Goal: Register for event/course

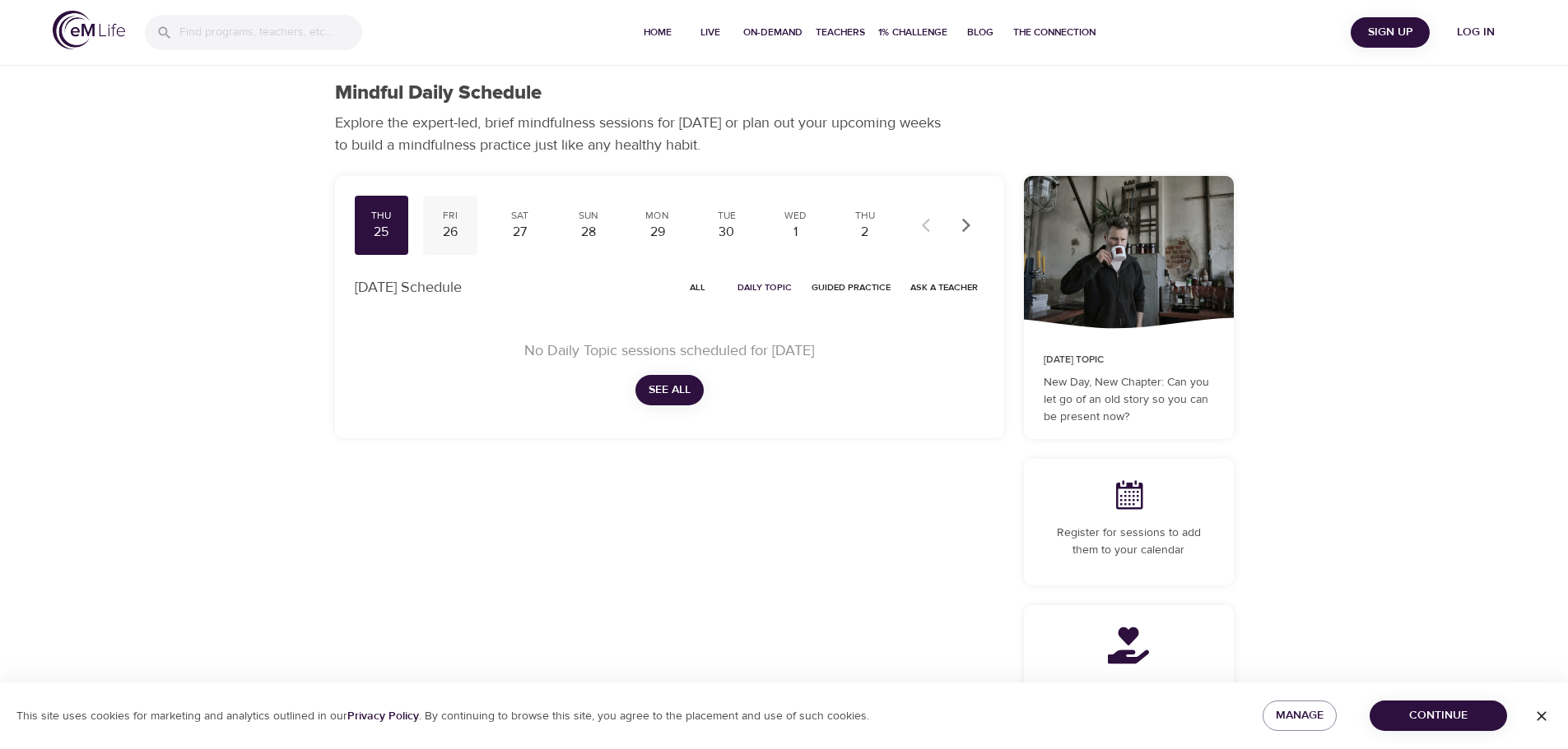
click at [447, 226] on div "26" at bounding box center [449, 232] width 41 height 19
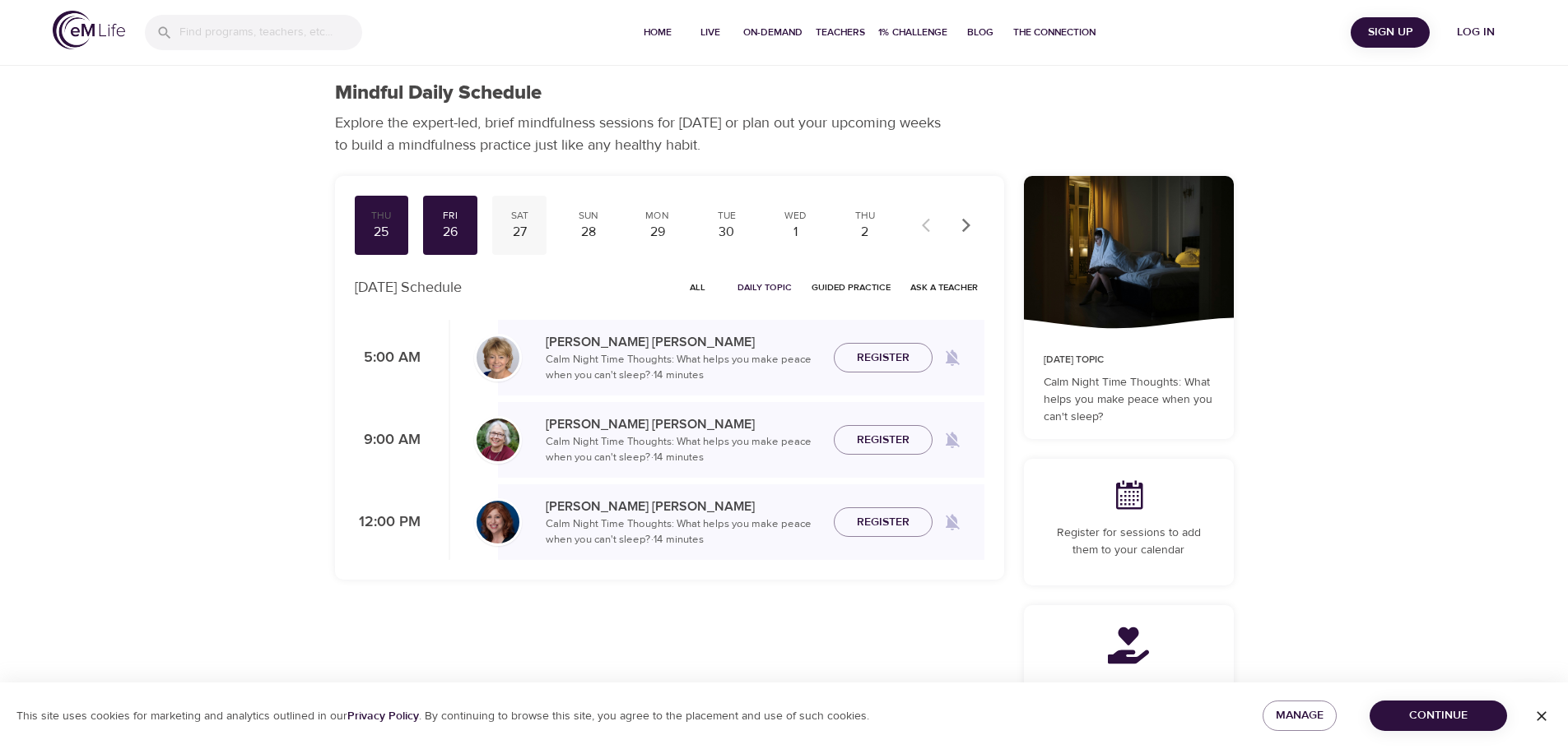
click at [525, 229] on div "27" at bounding box center [519, 232] width 41 height 19
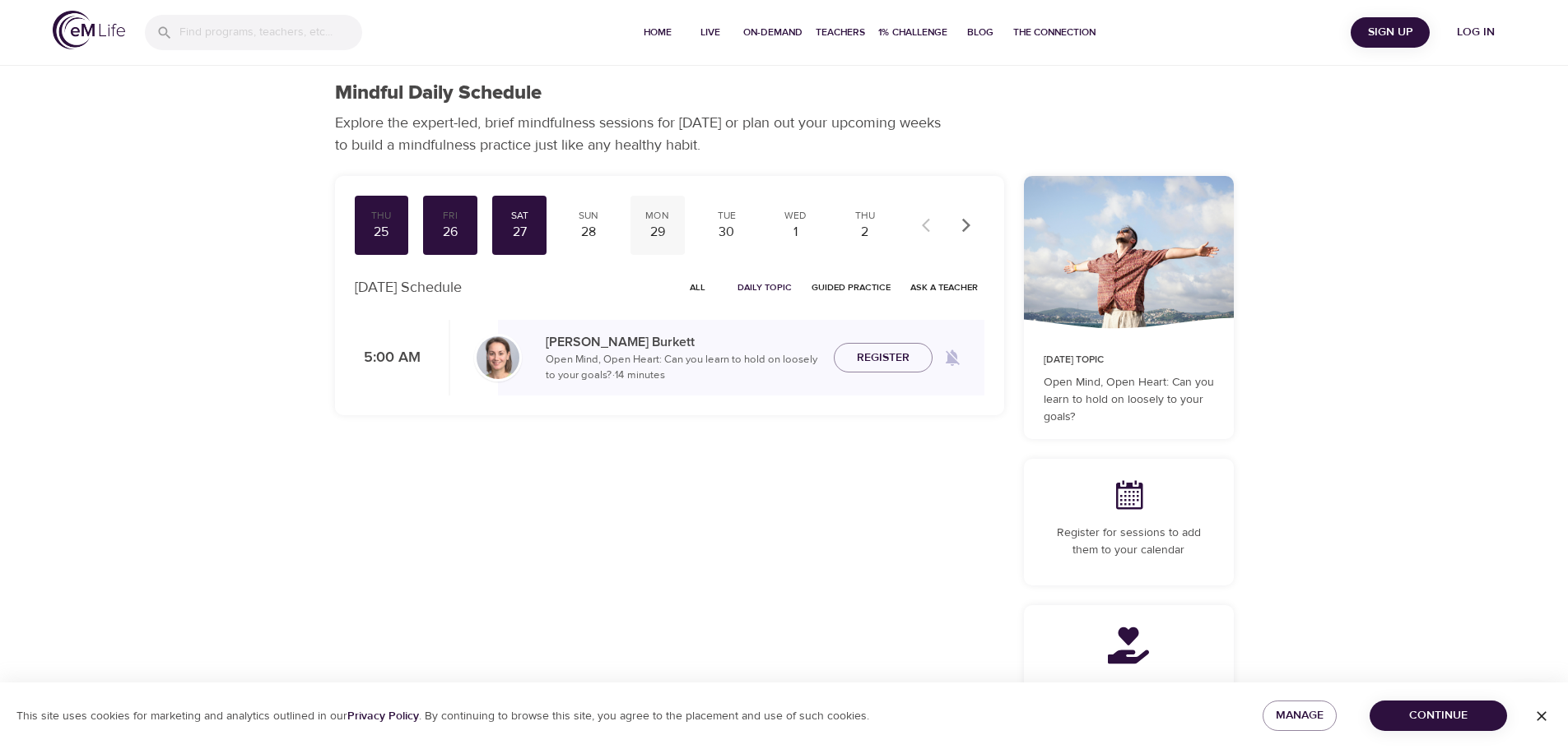
click at [654, 227] on div "29" at bounding box center [658, 232] width 41 height 19
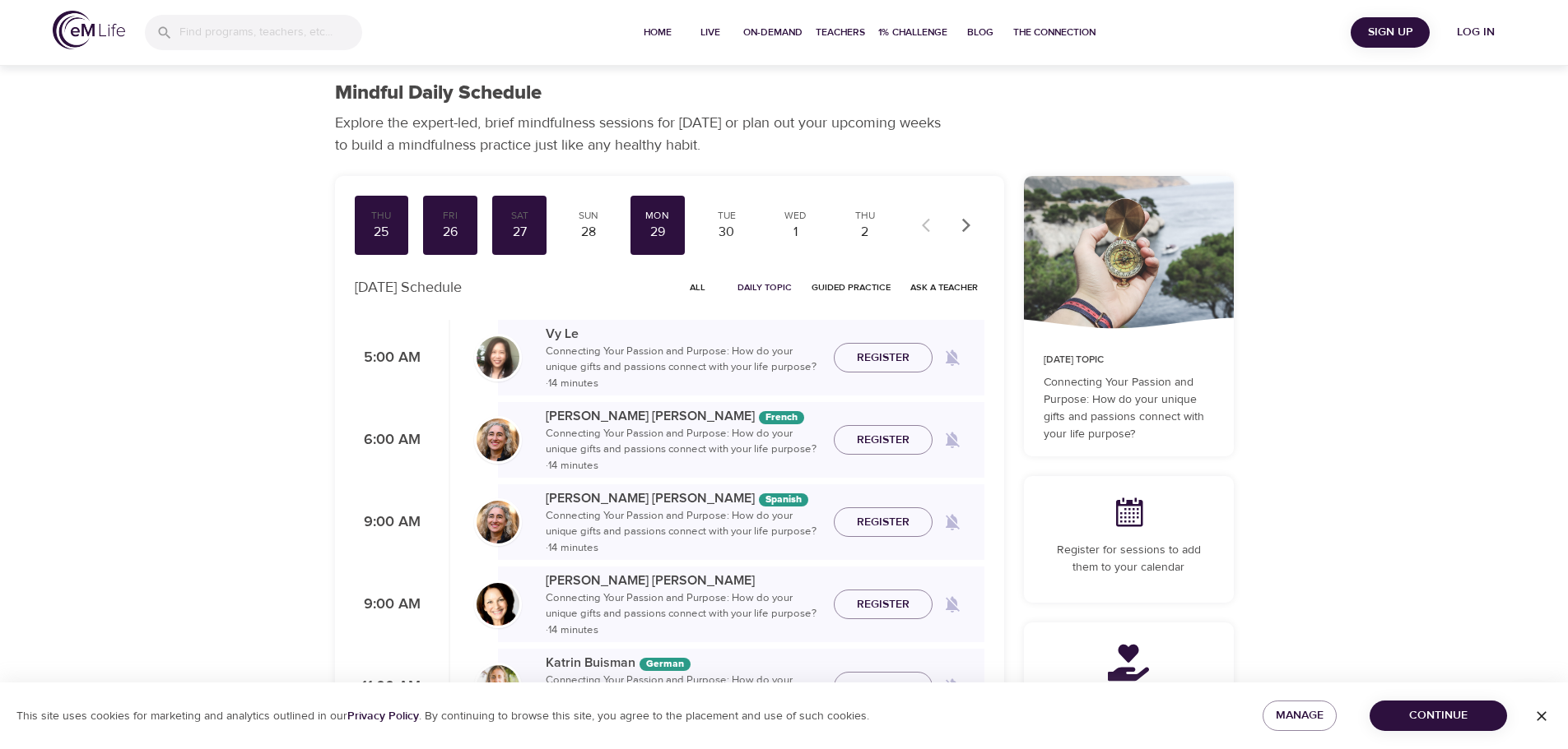
scroll to position [165, 0]
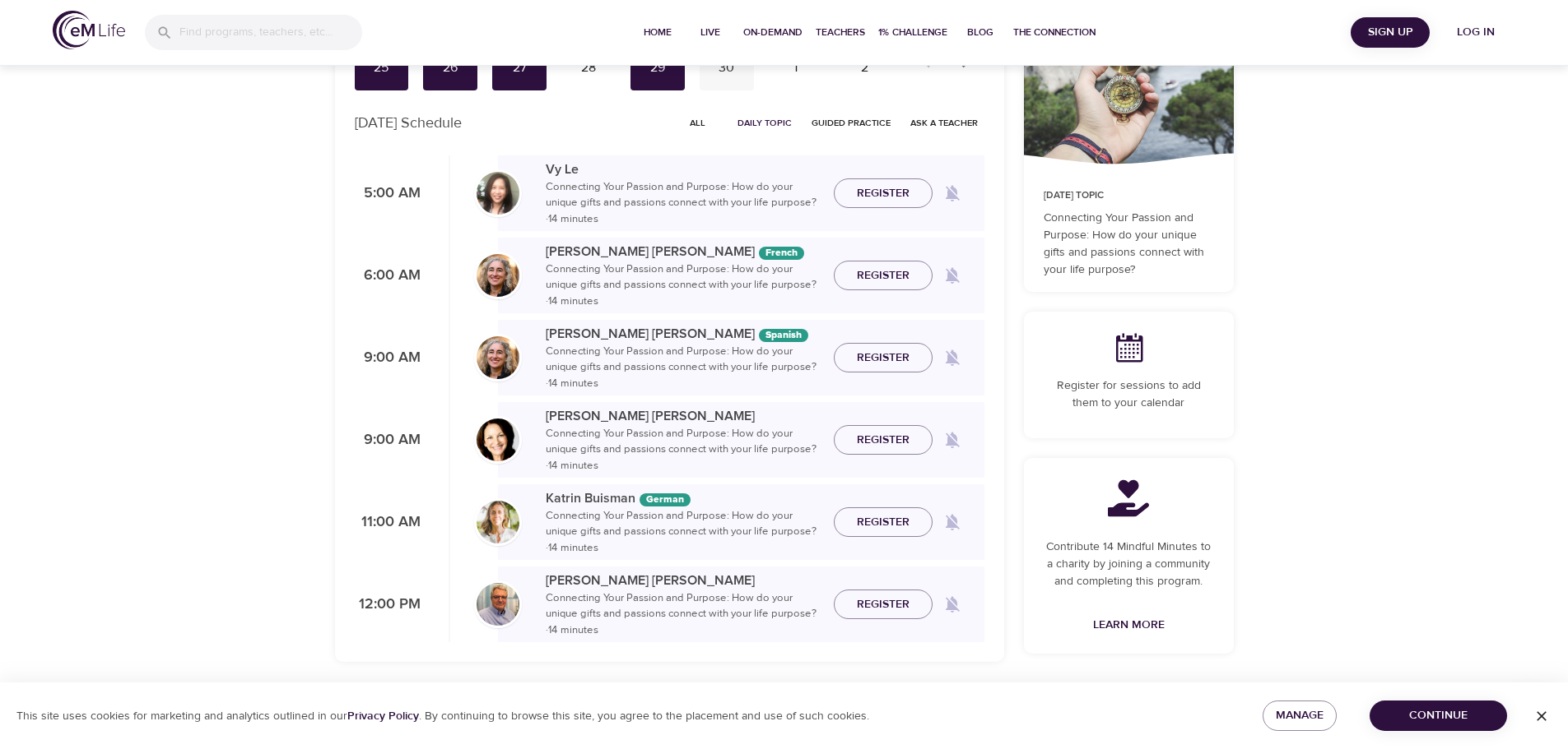
click at [732, 66] on div "30" at bounding box center [726, 68] width 41 height 19
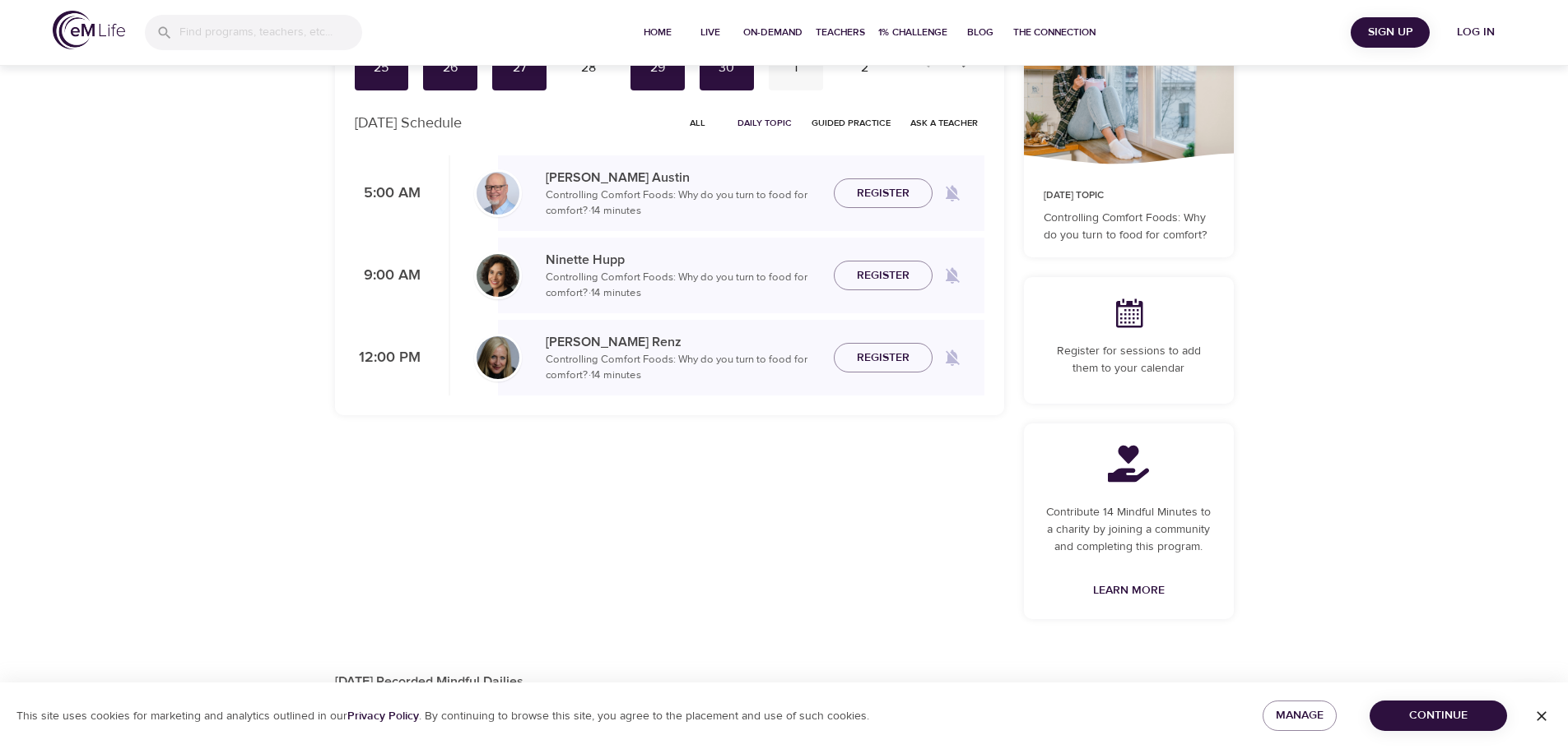
click at [798, 75] on div "1" at bounding box center [796, 68] width 41 height 19
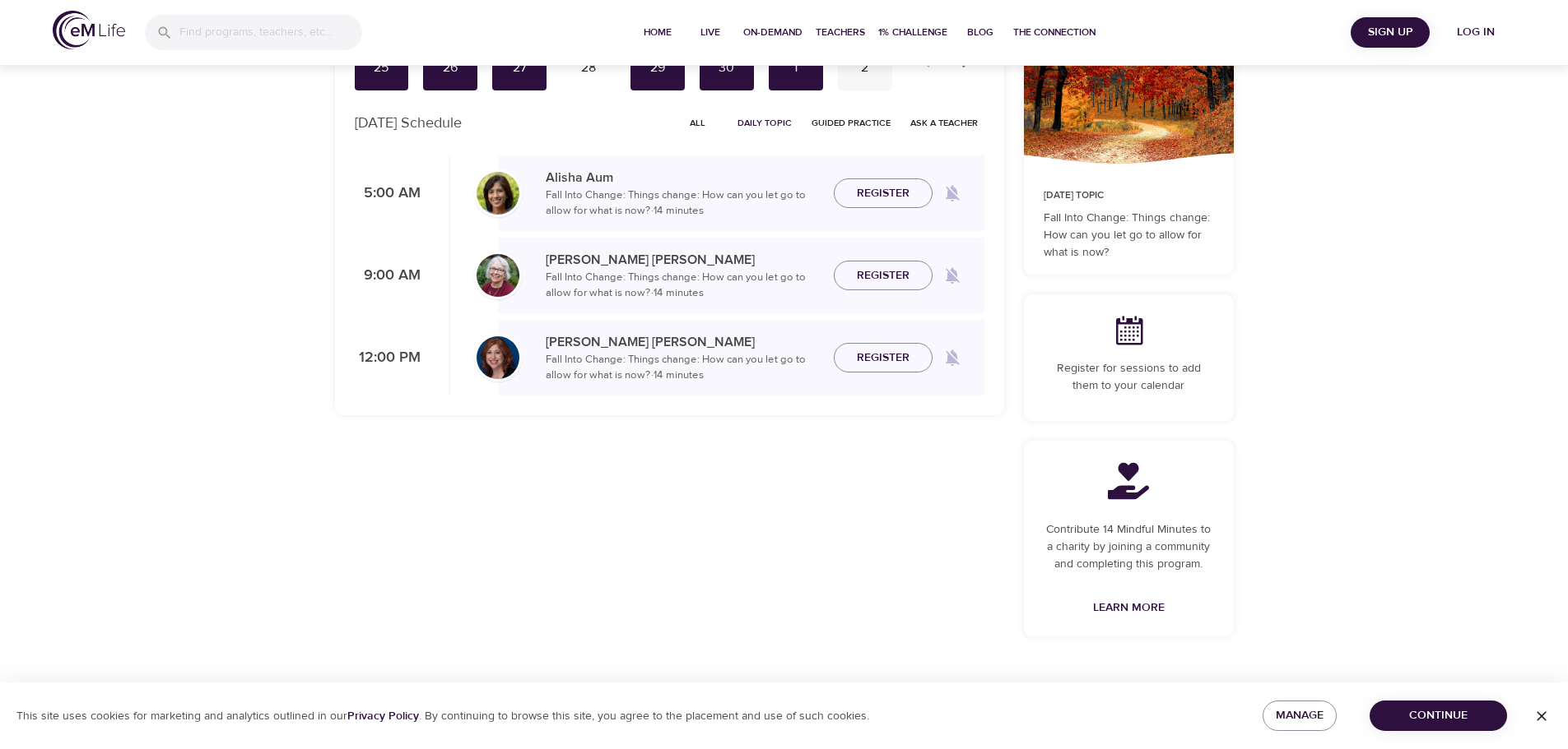
click at [854, 76] on div "2" at bounding box center [865, 68] width 41 height 19
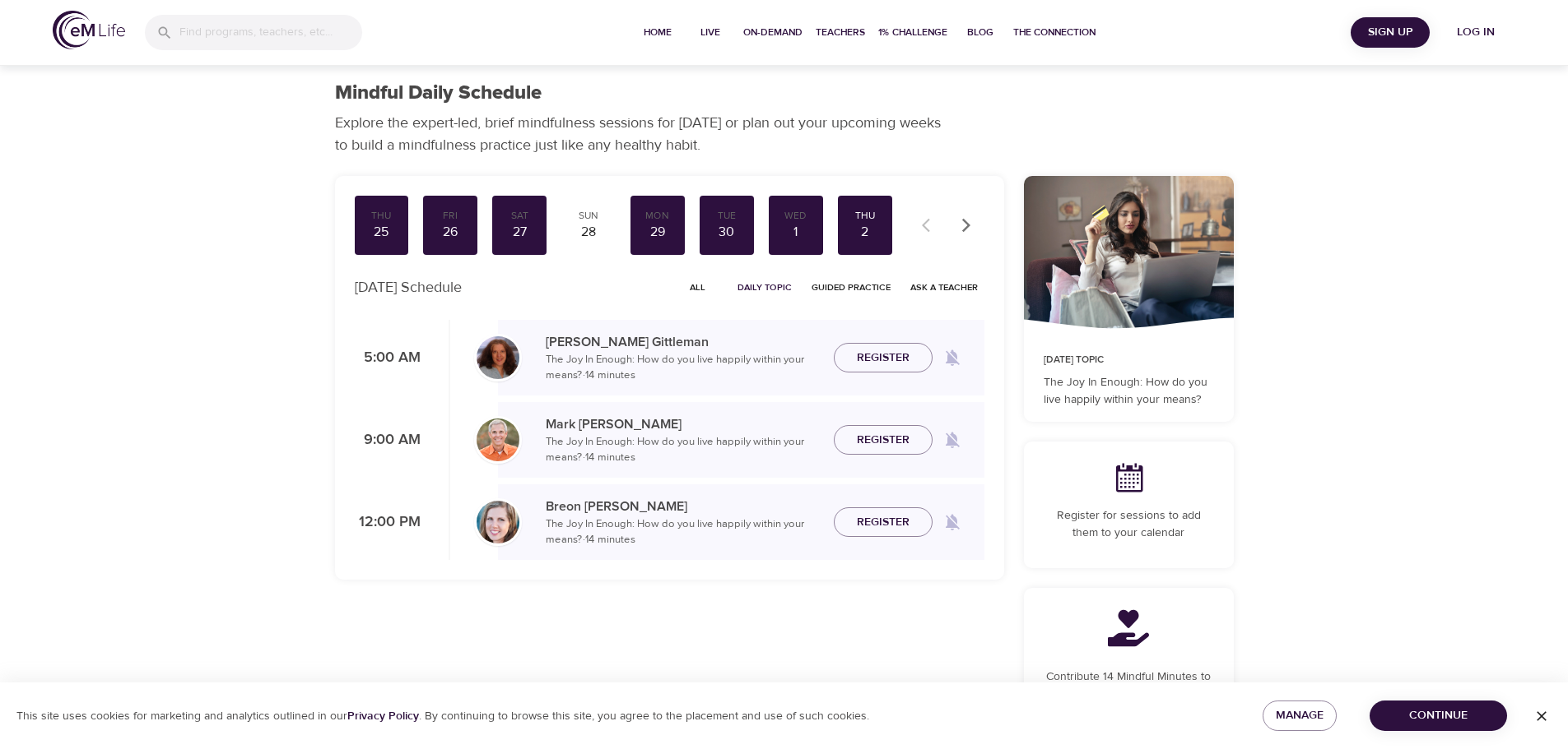
click at [964, 227] on icon "button" at bounding box center [965, 225] width 9 height 14
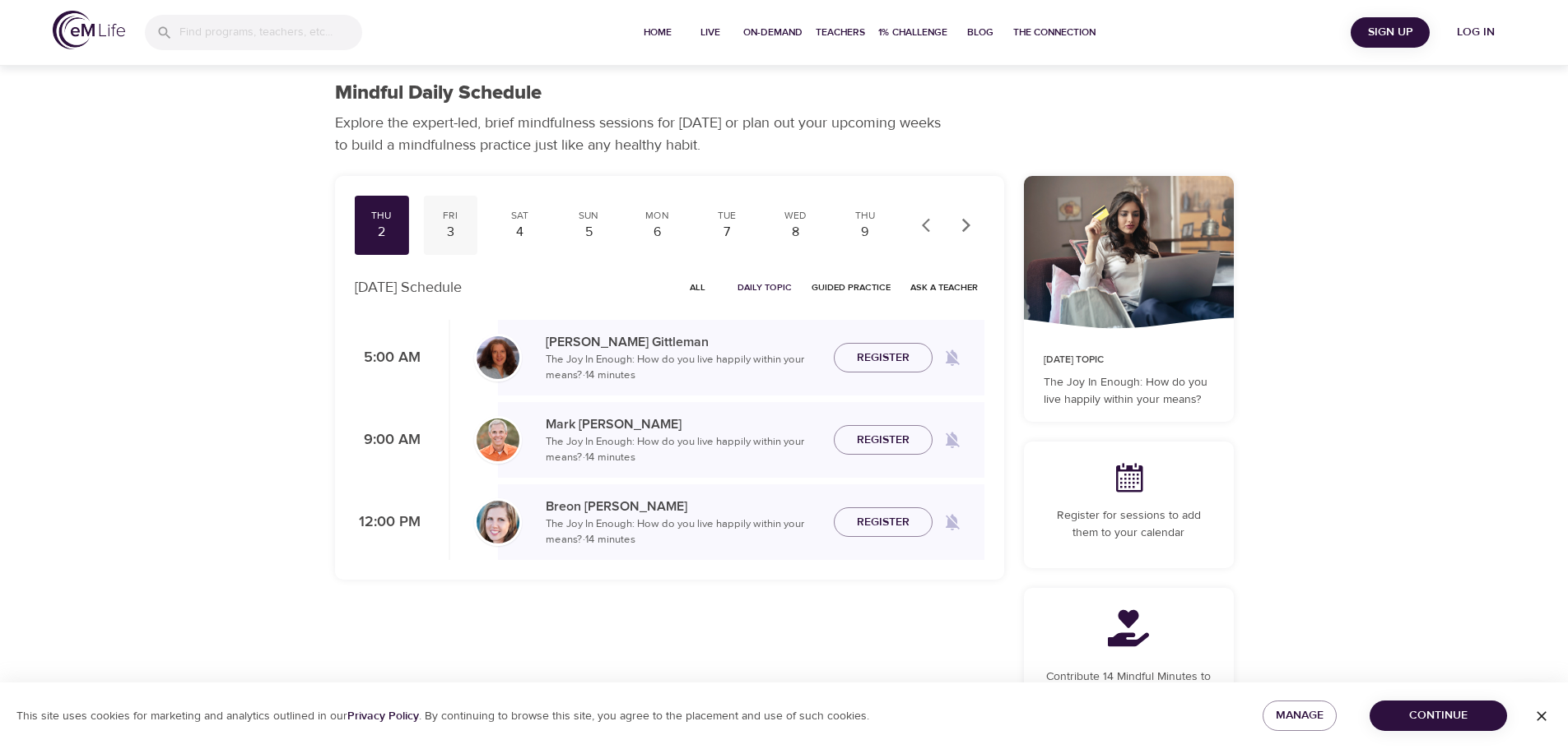
click at [451, 217] on div "Fri" at bounding box center [449, 216] width 41 height 14
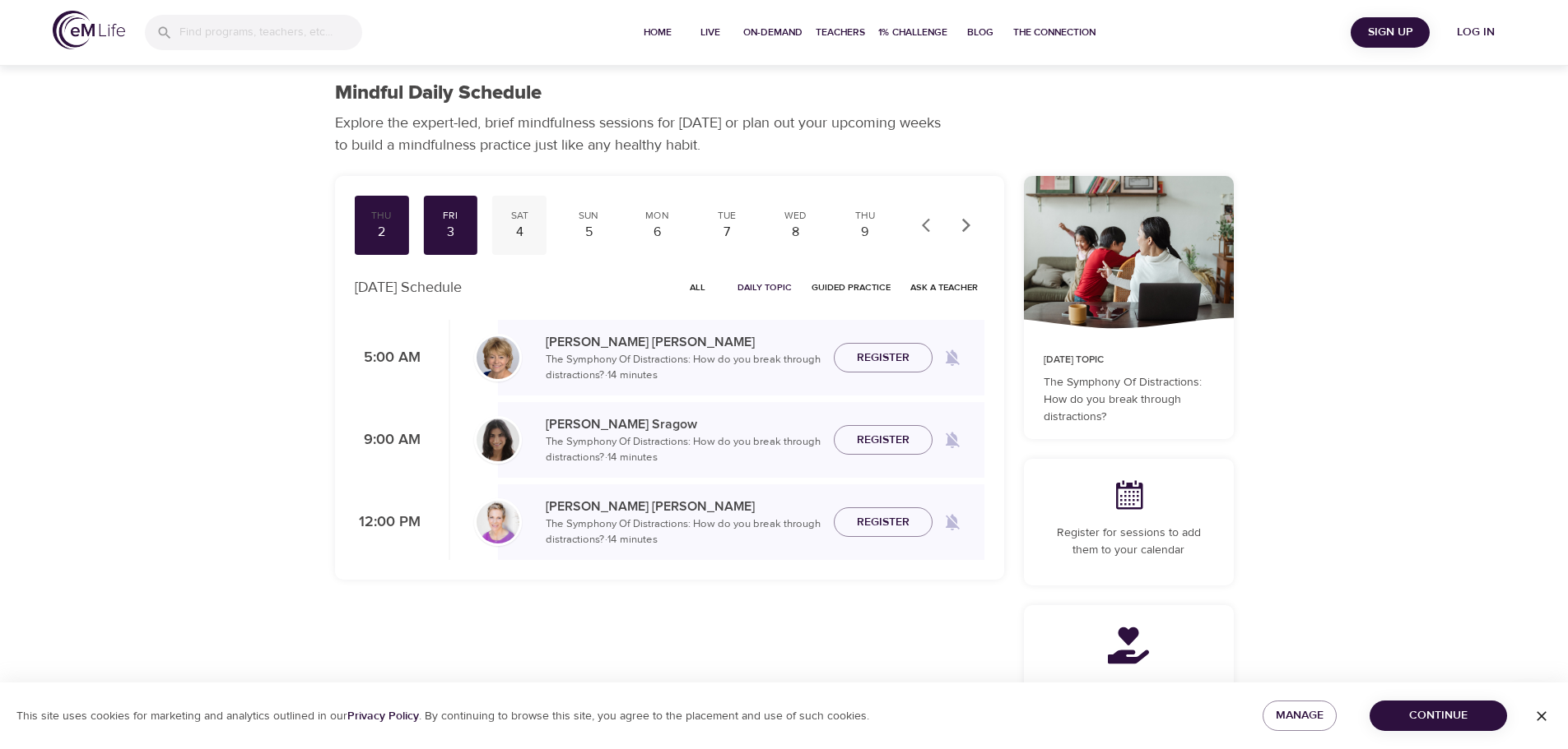
click at [530, 224] on div "4" at bounding box center [519, 232] width 41 height 19
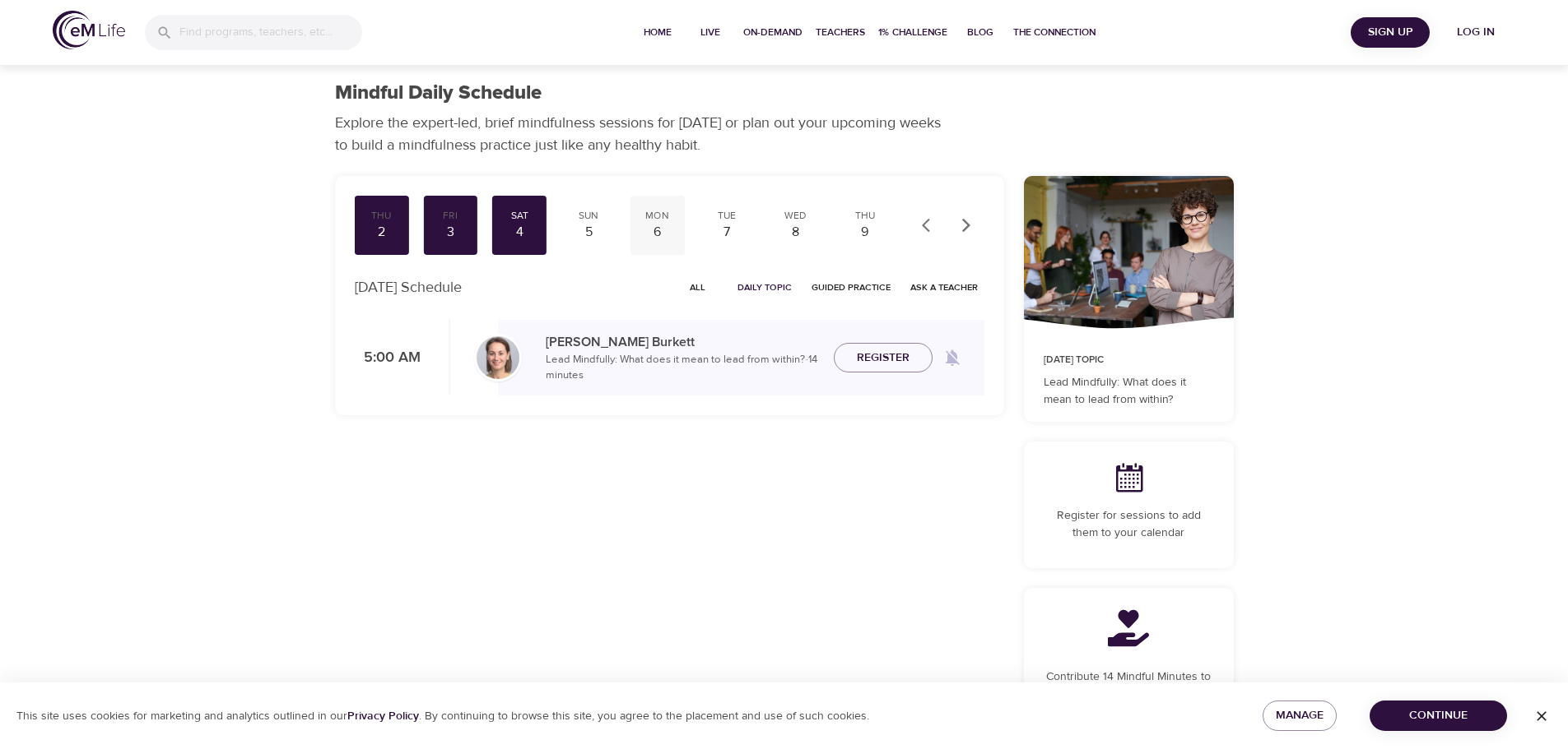
click at [654, 230] on div "6" at bounding box center [658, 232] width 41 height 19
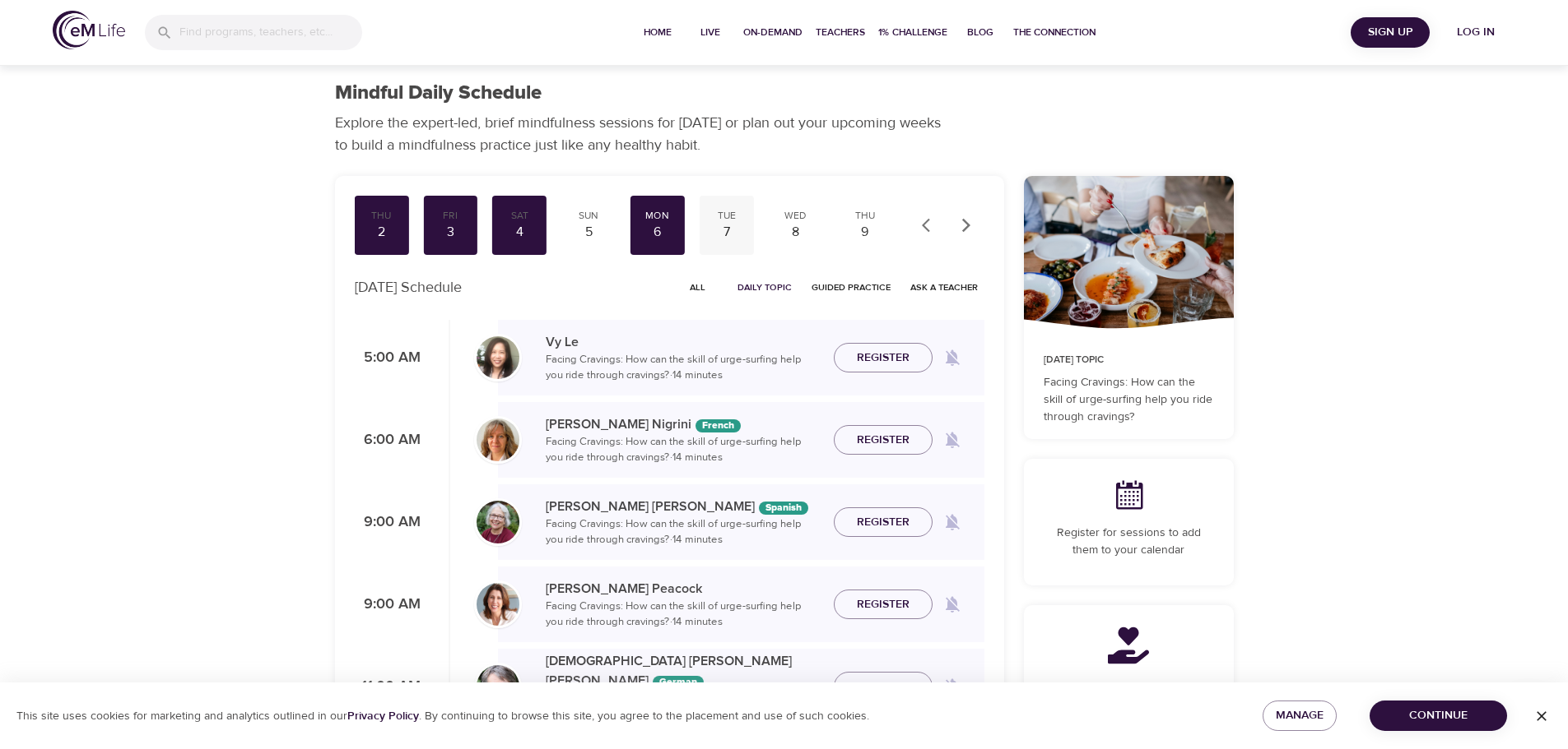
click at [729, 227] on div "7" at bounding box center [726, 232] width 41 height 19
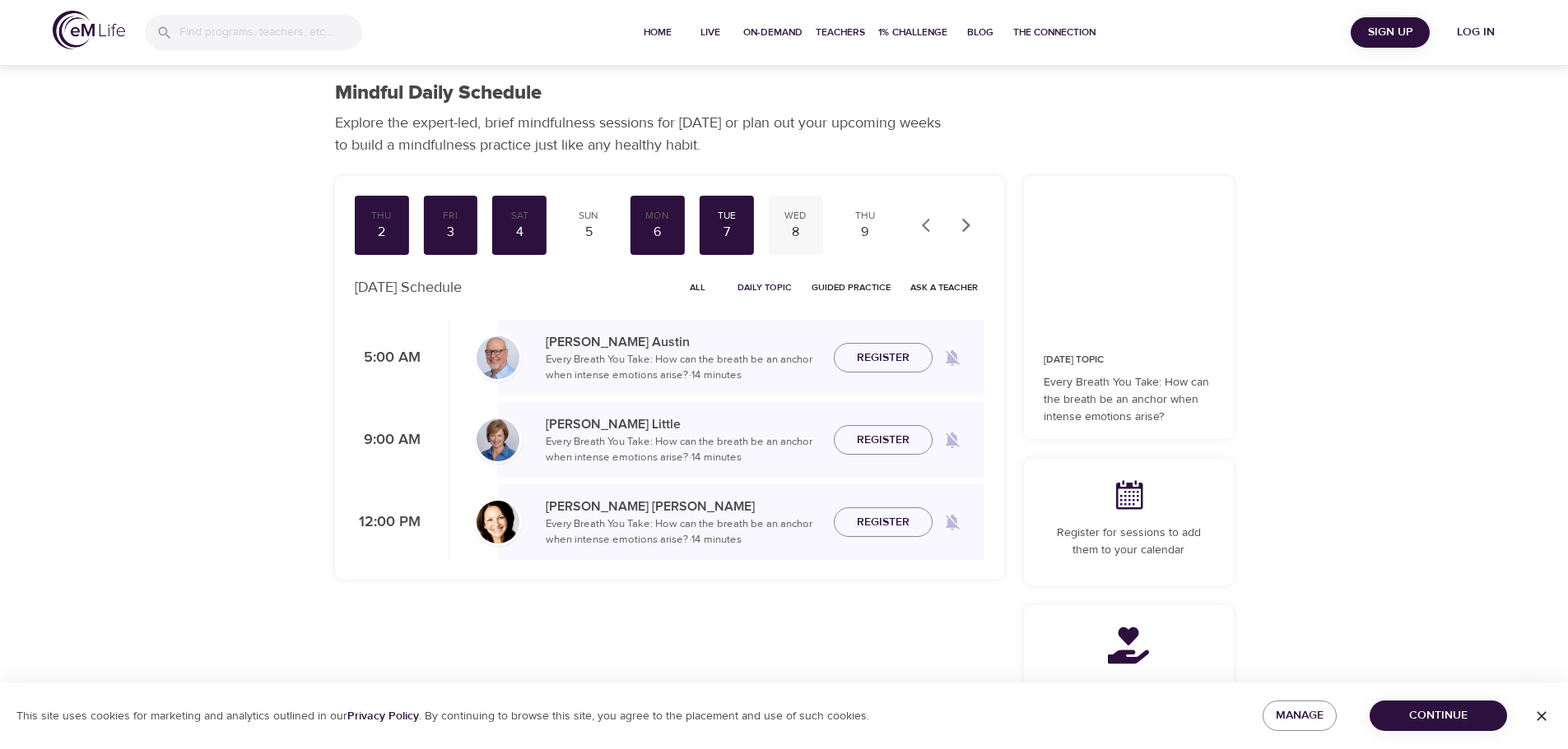
click at [800, 224] on div "8" at bounding box center [796, 232] width 41 height 19
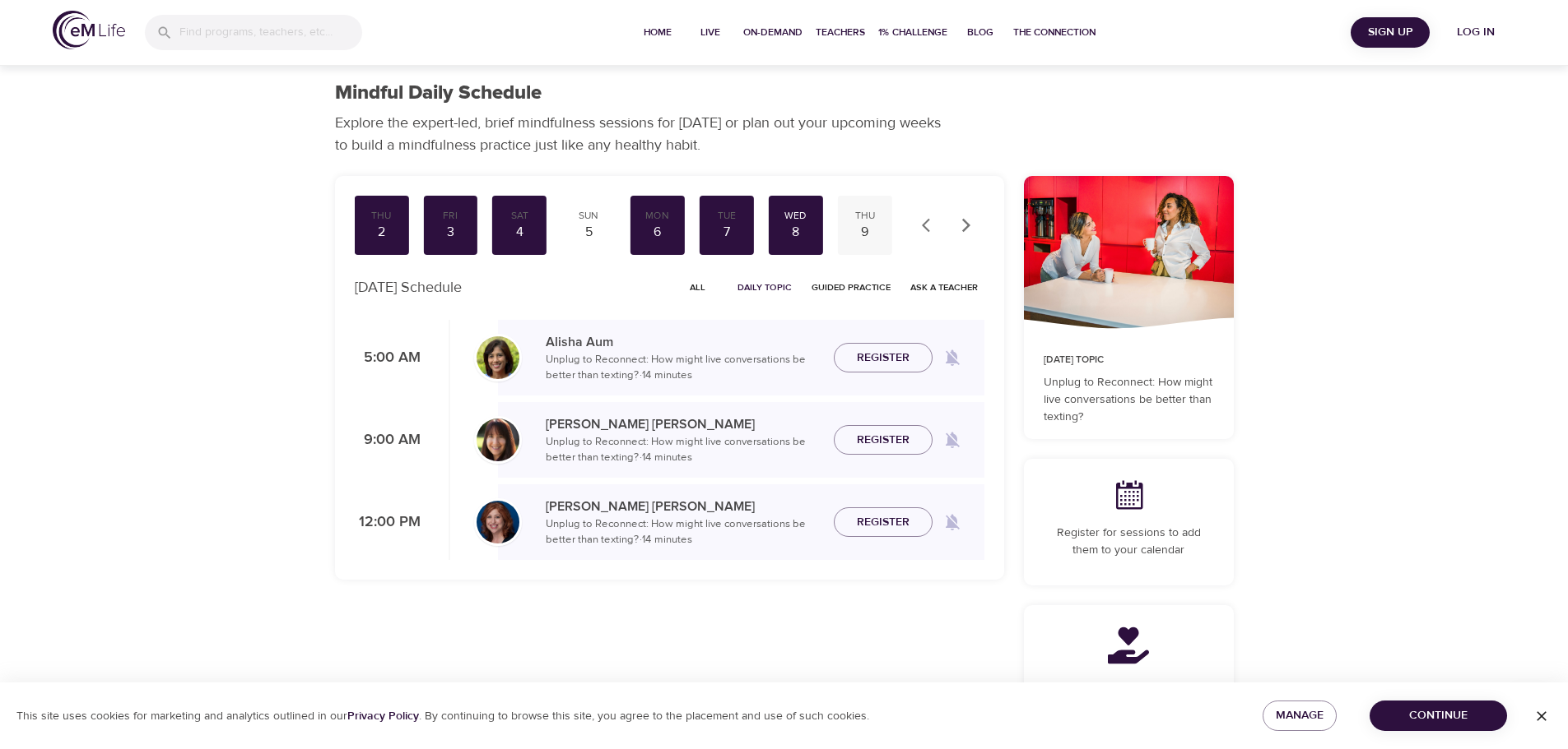
click at [863, 230] on div "9" at bounding box center [865, 232] width 41 height 19
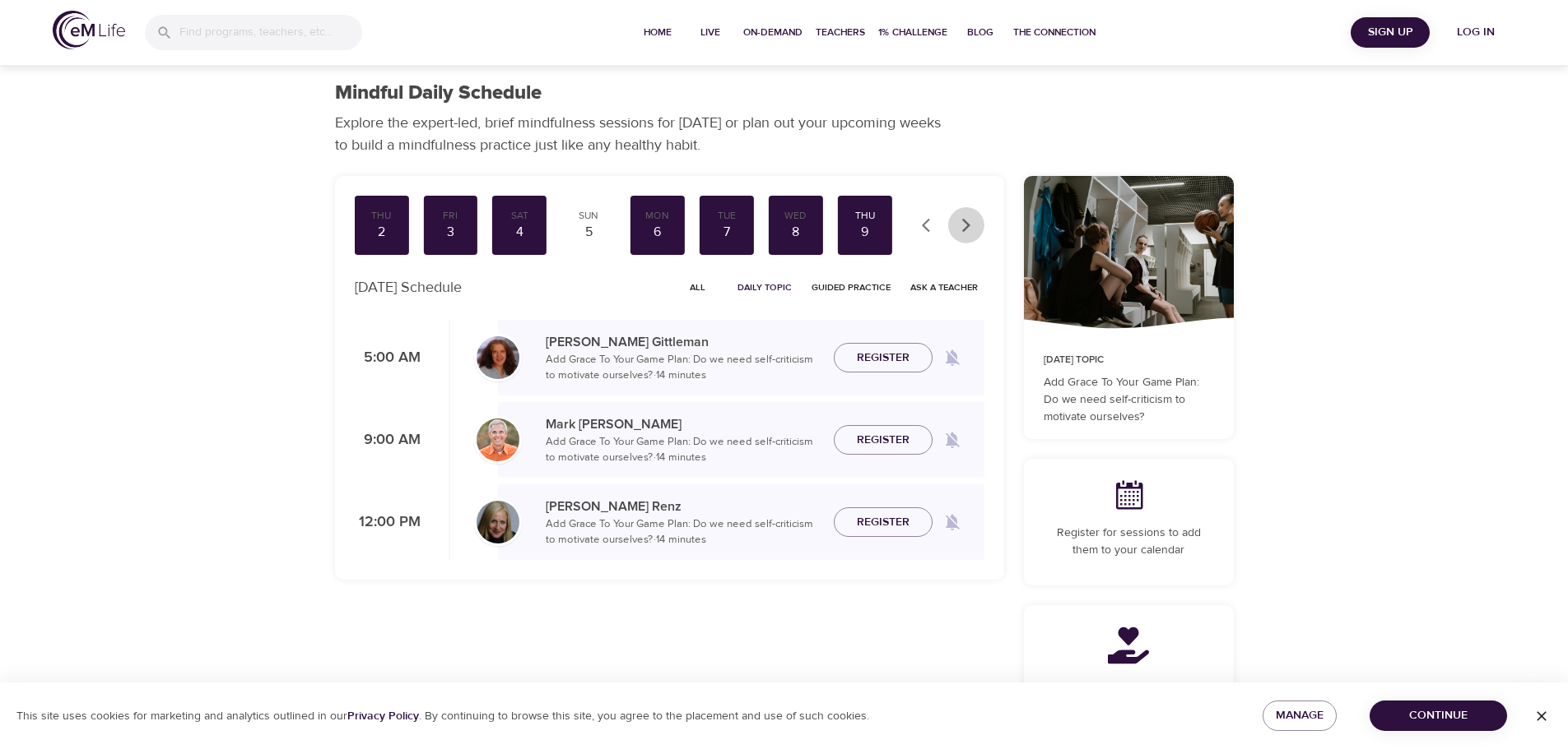
click at [967, 230] on icon "button" at bounding box center [965, 225] width 16 height 16
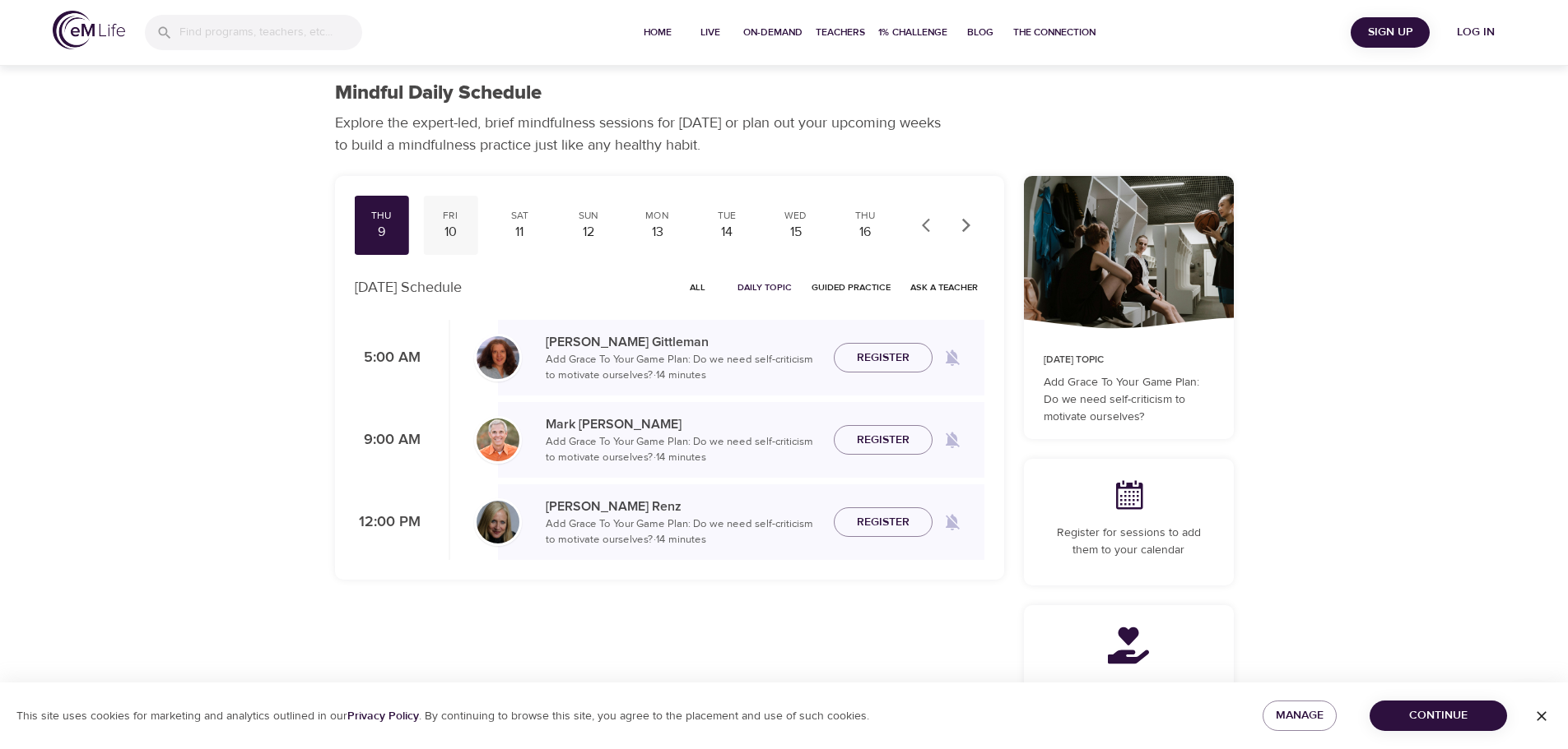
click at [458, 223] on div "10" at bounding box center [449, 232] width 41 height 19
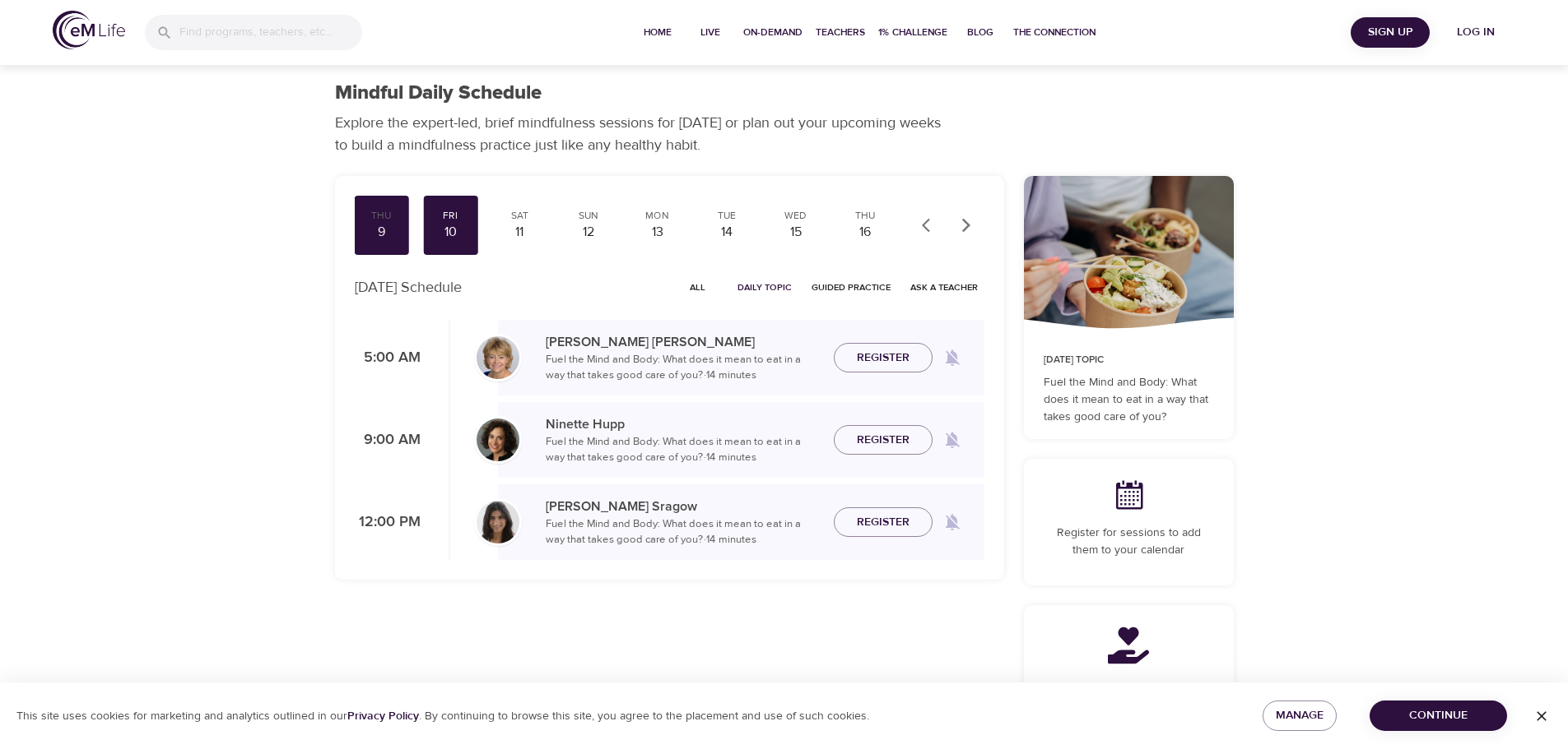
click at [496, 528] on img at bounding box center [498, 522] width 42 height 42
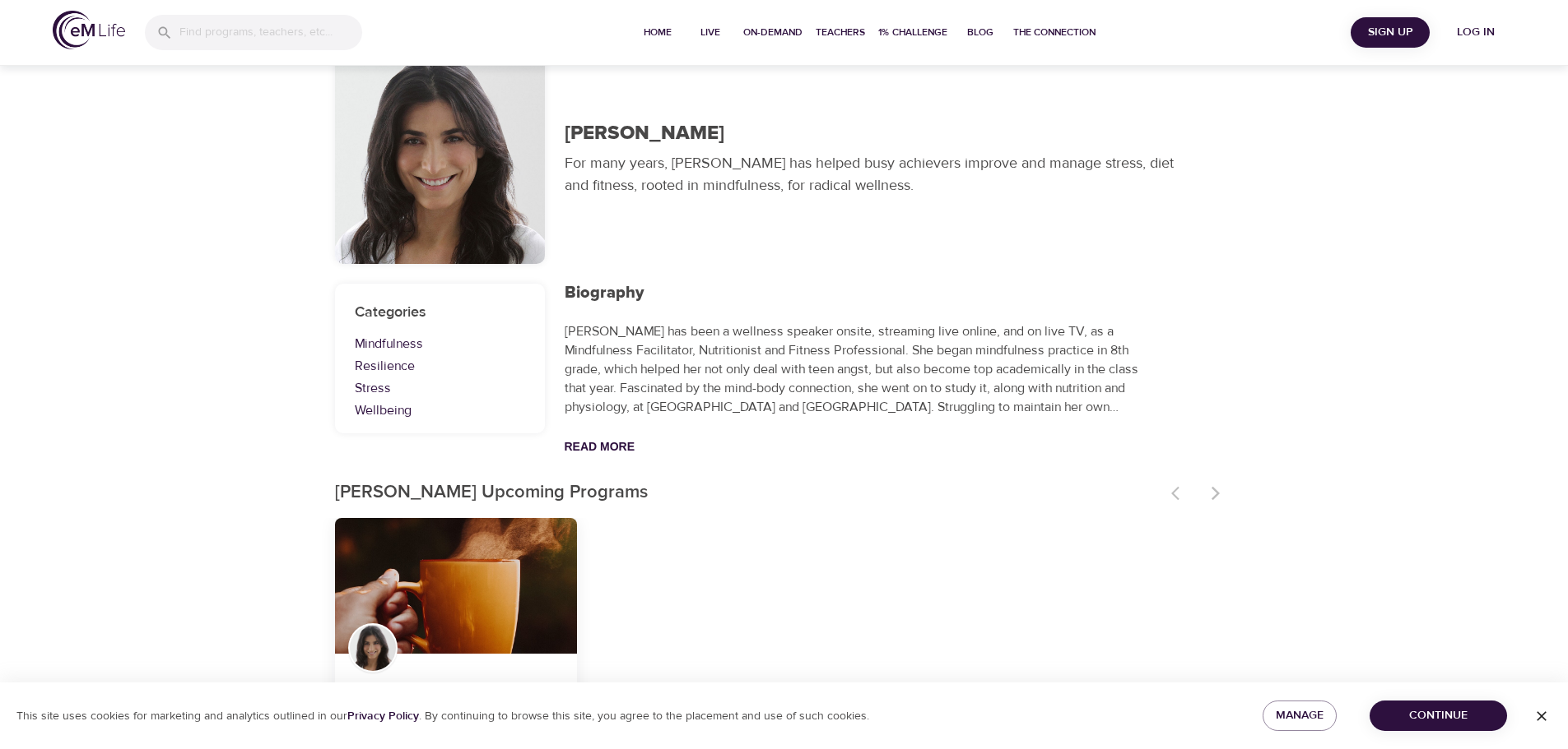
scroll to position [135, 0]
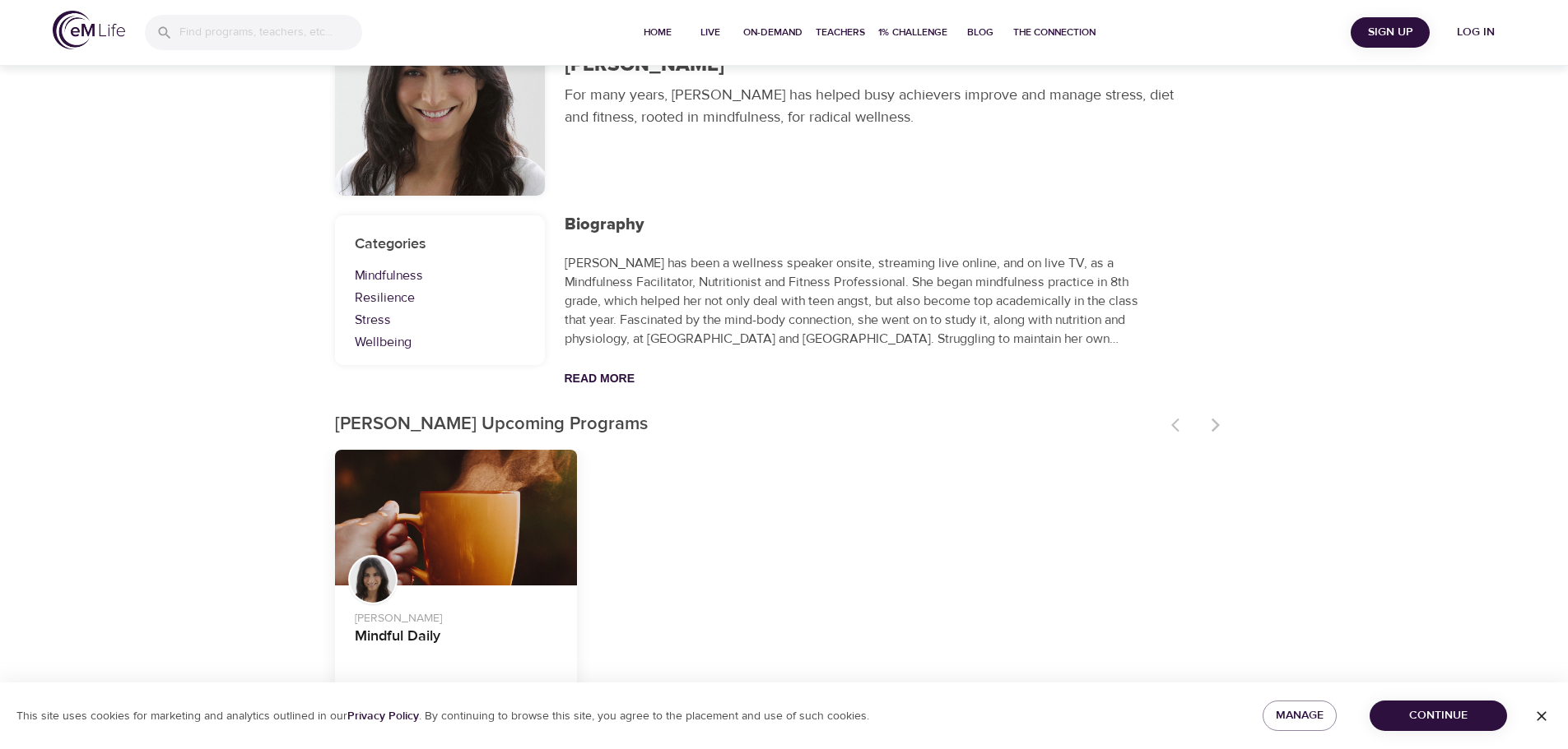
click at [463, 527] on div "Mindful Daily" at bounding box center [456, 519] width 243 height 137
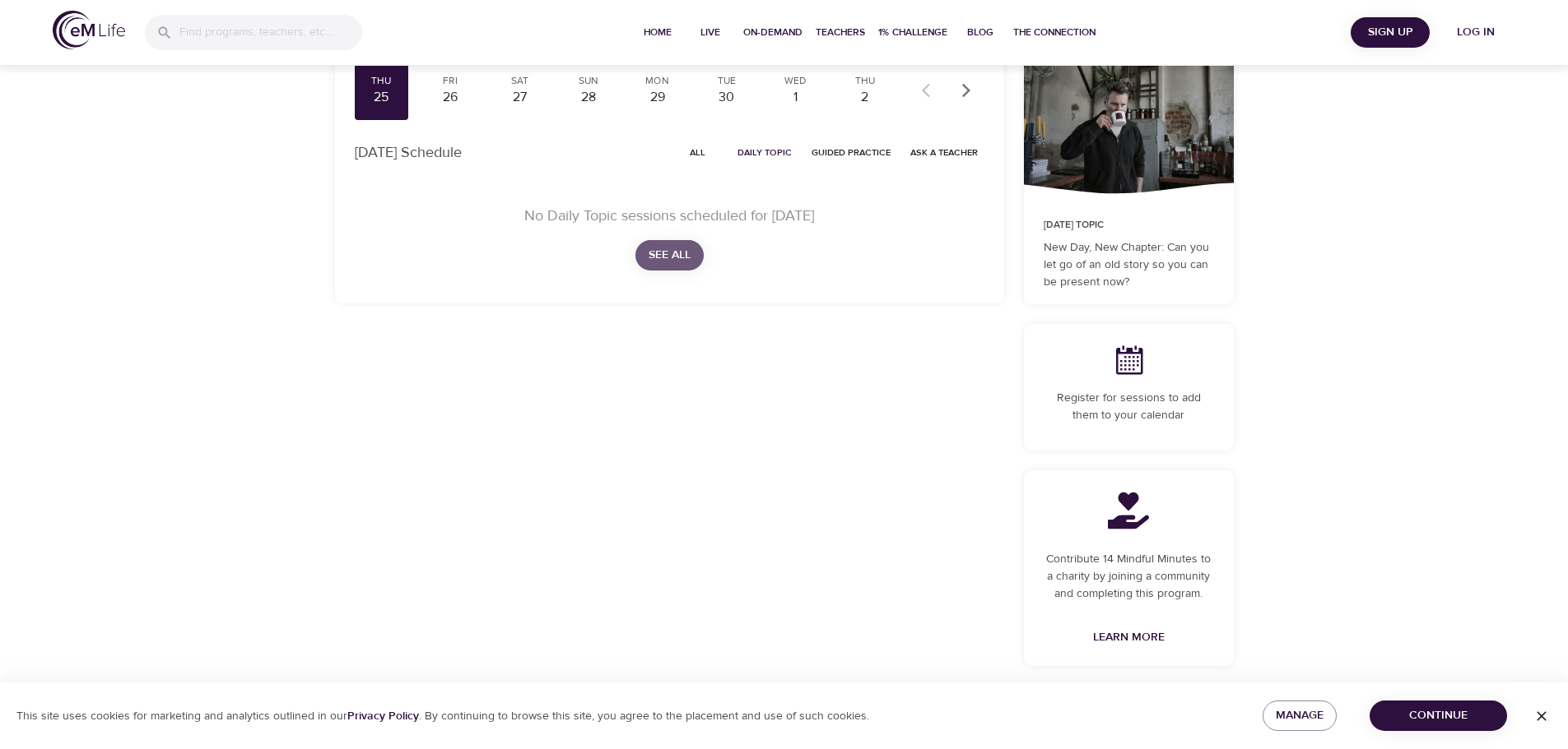
click at [674, 256] on span "See All" at bounding box center [670, 254] width 42 height 20
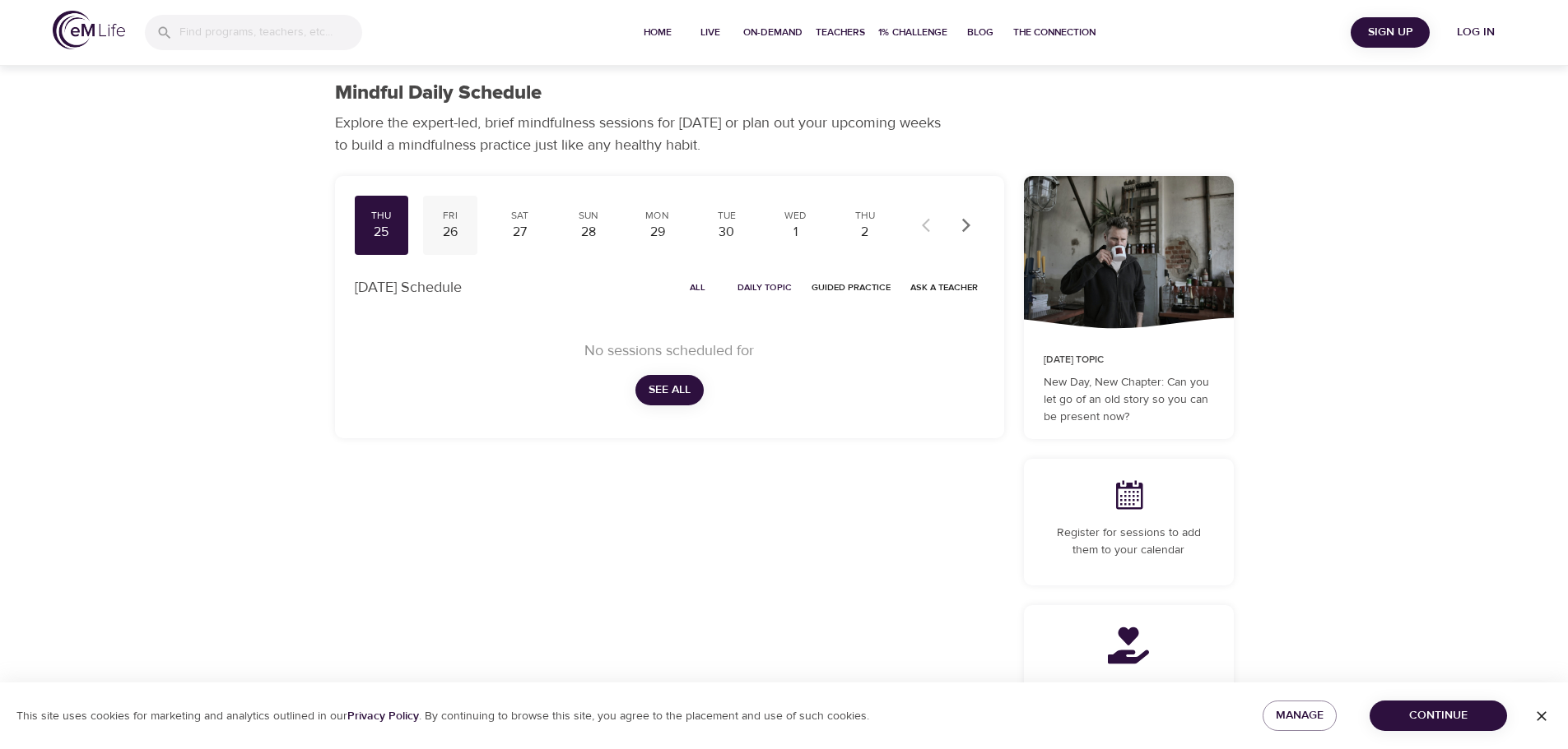
click at [451, 222] on div "Fri" at bounding box center [449, 216] width 41 height 14
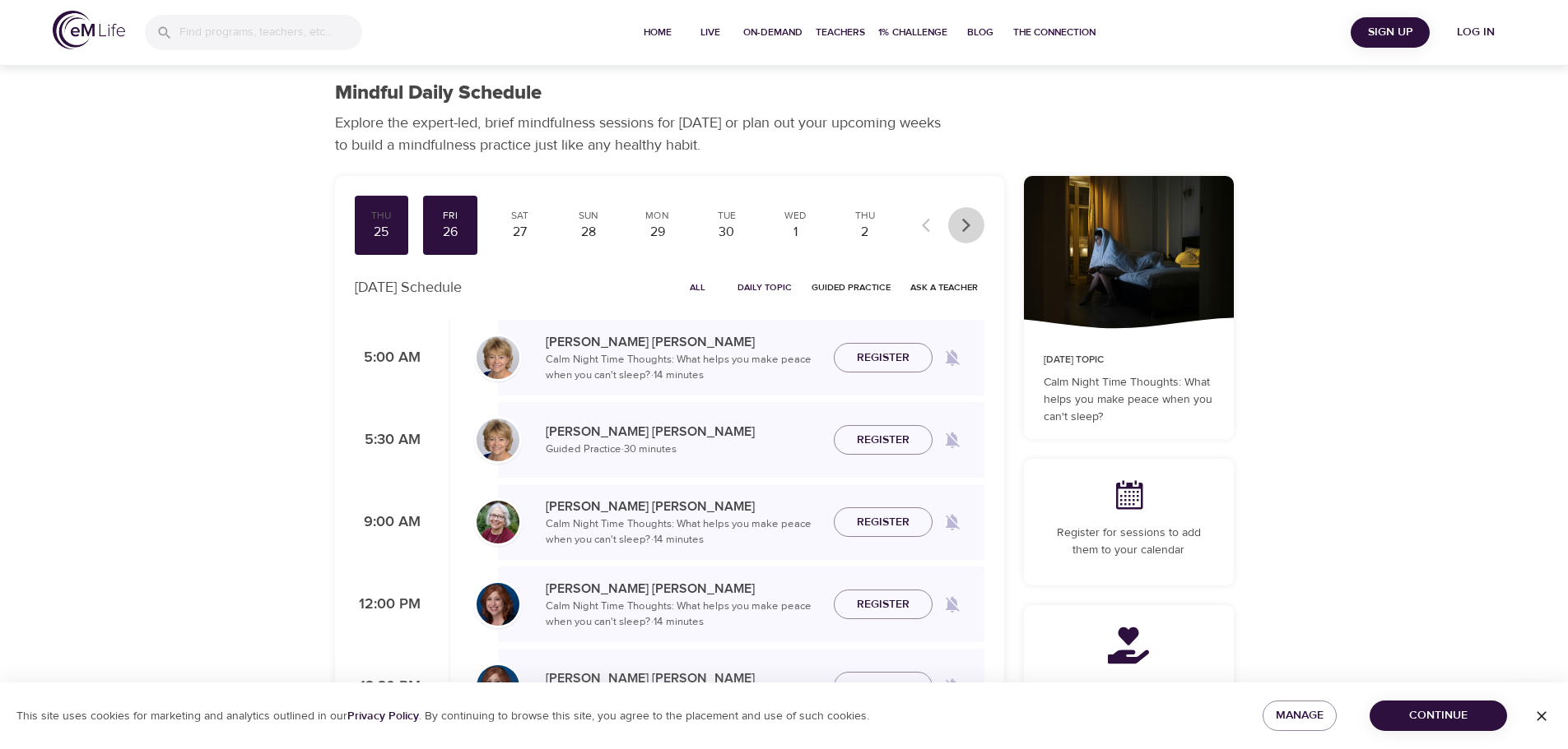
click at [970, 223] on icon "button" at bounding box center [965, 225] width 16 height 16
click at [521, 225] on div "4" at bounding box center [519, 232] width 41 height 19
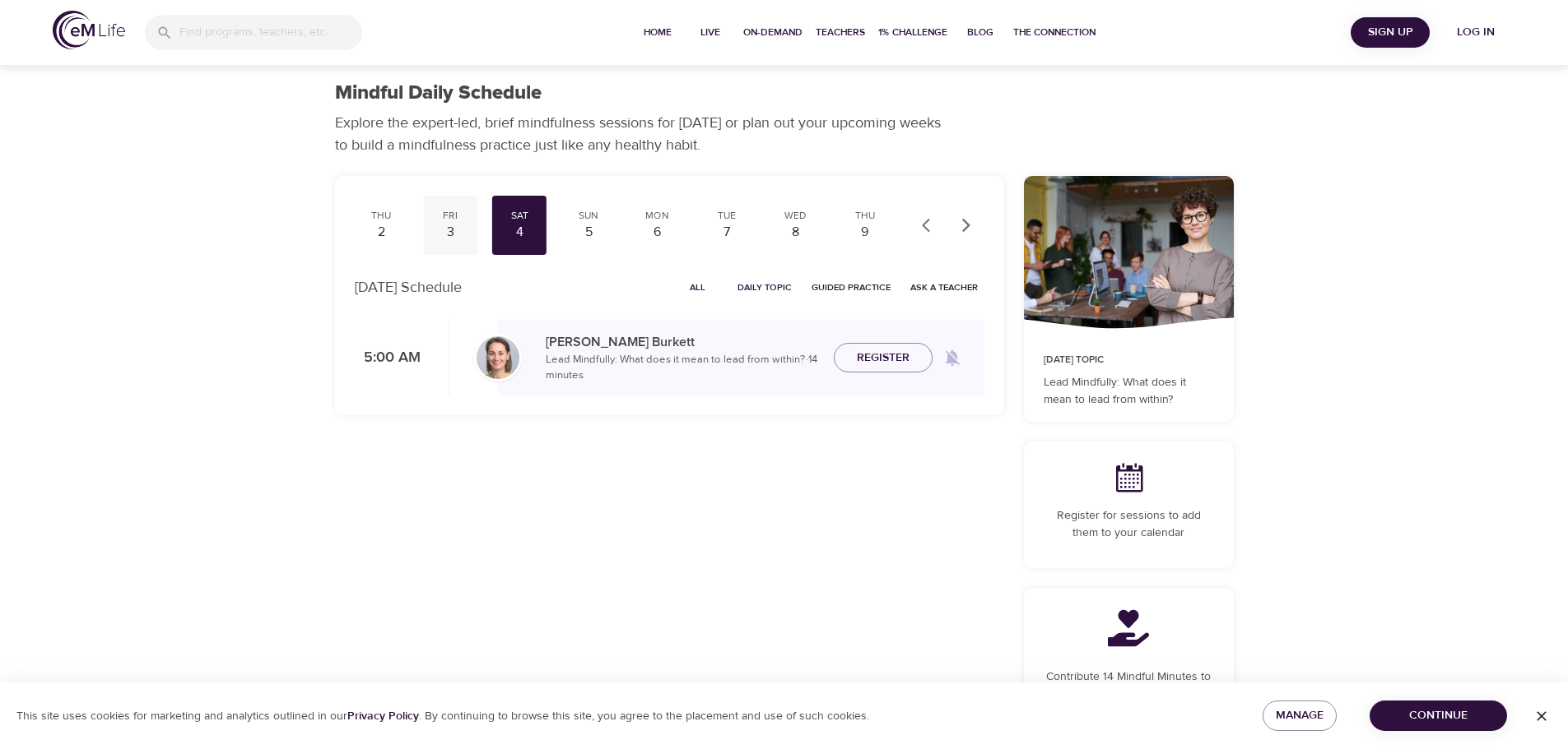
click at [458, 225] on div "3" at bounding box center [449, 232] width 41 height 19
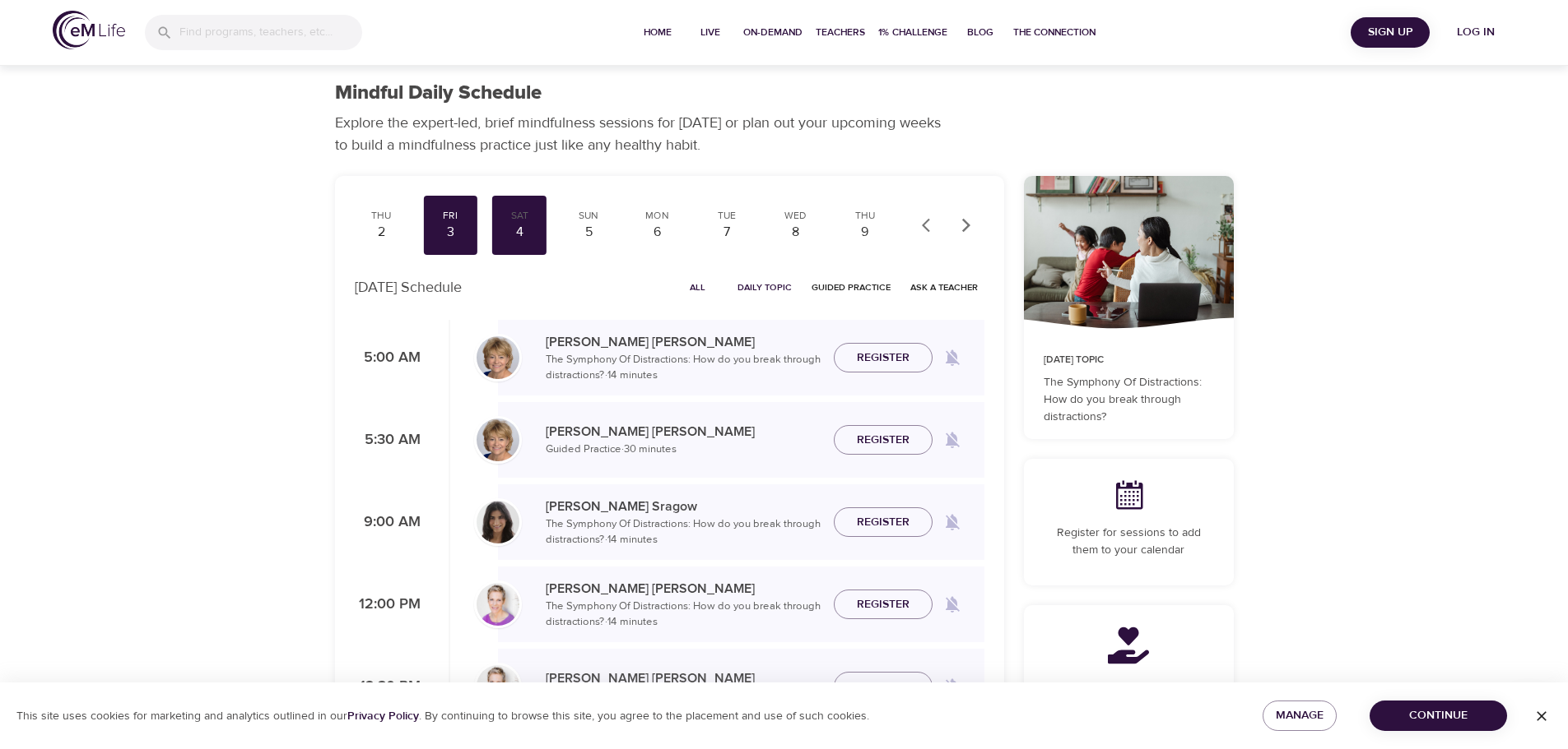
click at [968, 227] on icon "button" at bounding box center [965, 225] width 9 height 14
click at [457, 227] on div "10" at bounding box center [449, 232] width 41 height 19
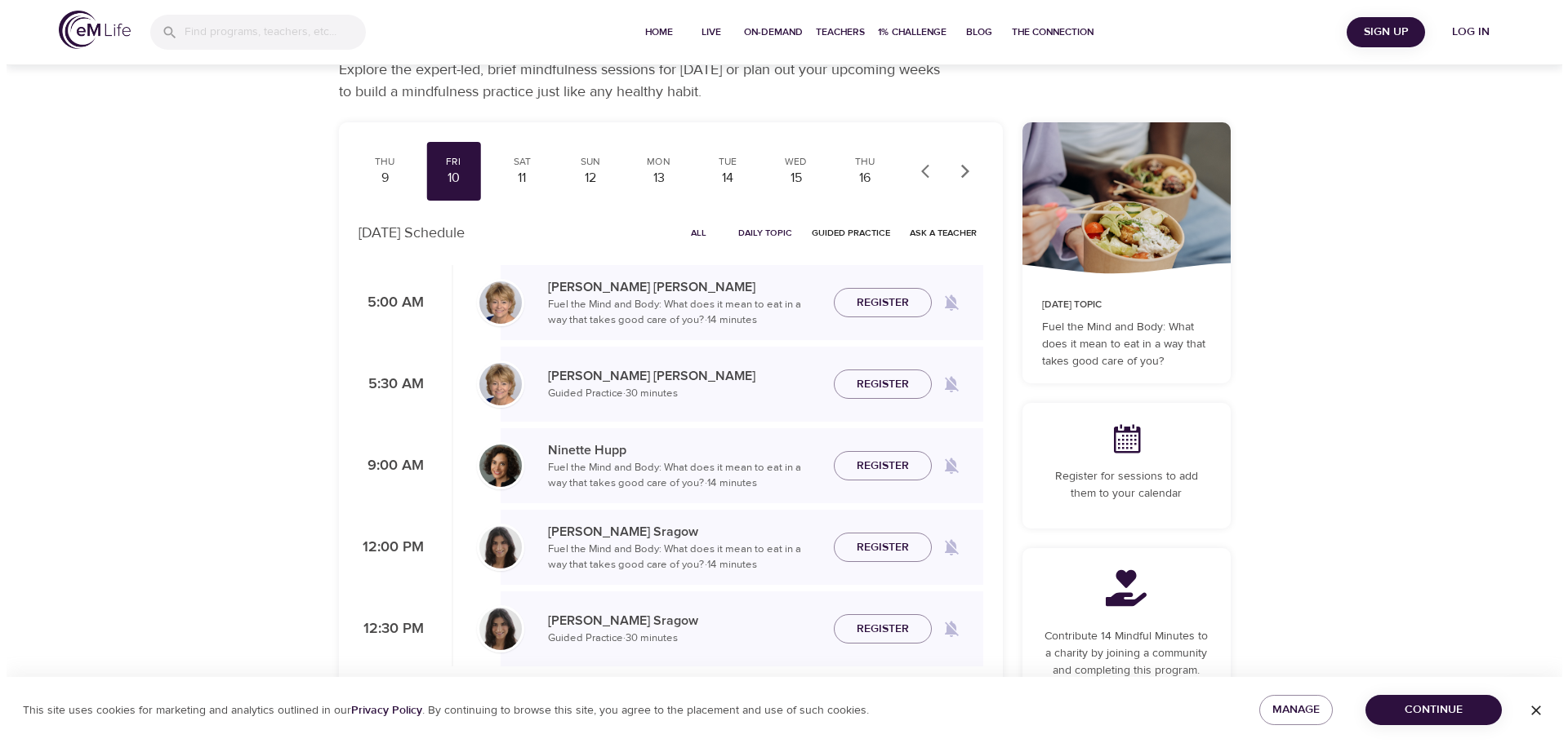
scroll to position [164, 0]
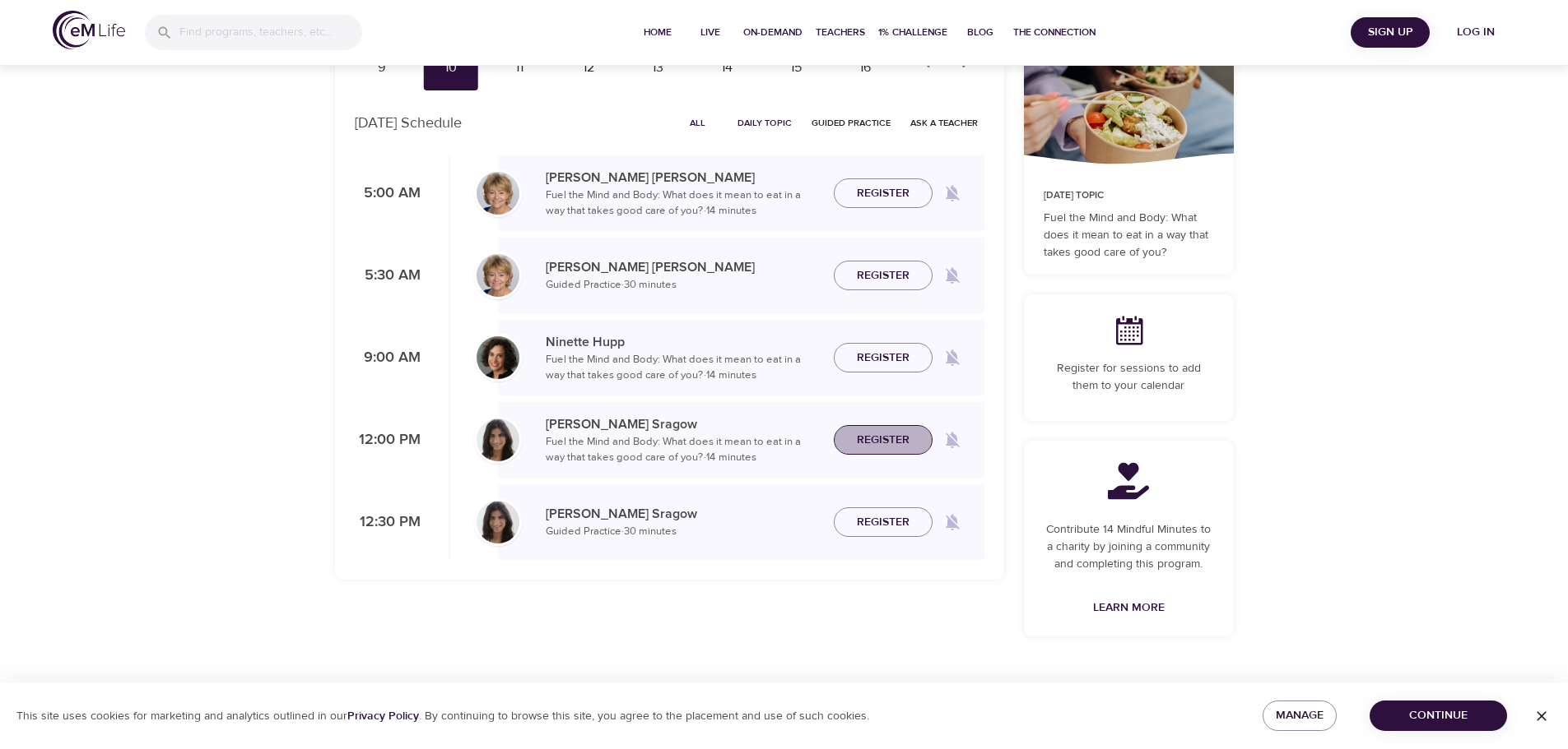
click at [904, 434] on span "Register" at bounding box center [882, 440] width 53 height 20
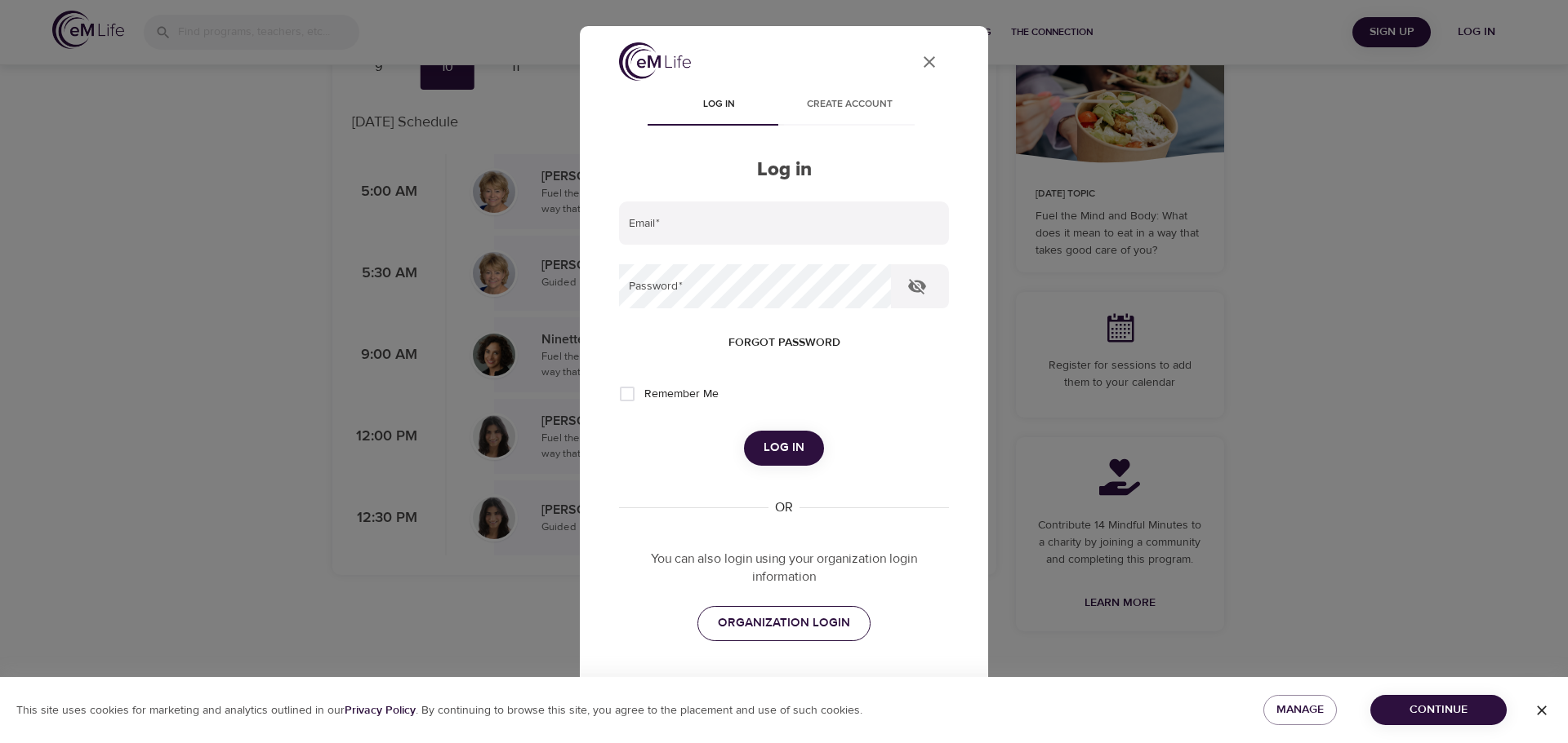
click at [777, 631] on span "ORGANIZATION LOGIN" at bounding box center [784, 623] width 132 height 21
